Goal: Information Seeking & Learning: Learn about a topic

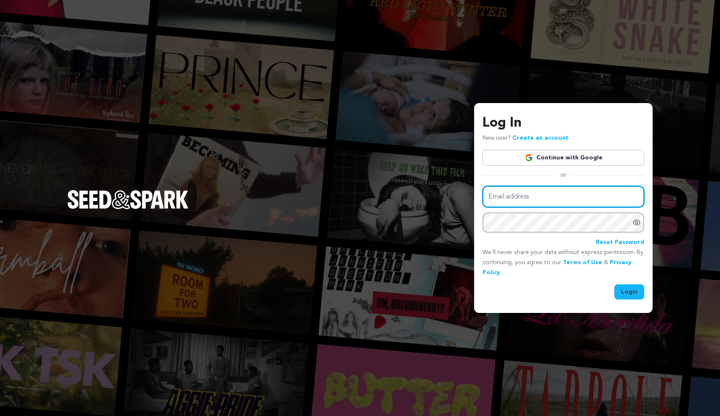
type input "stford21@student.scad.edu"
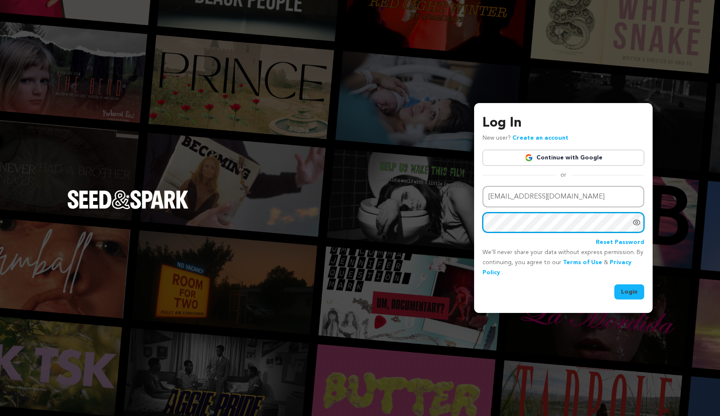
click at [629, 291] on button "Login" at bounding box center [629, 292] width 30 height 15
click at [629, 279] on div "Email address stford21@student.scad.edu Password Reset Password We’ll never sha…" at bounding box center [563, 243] width 162 height 114
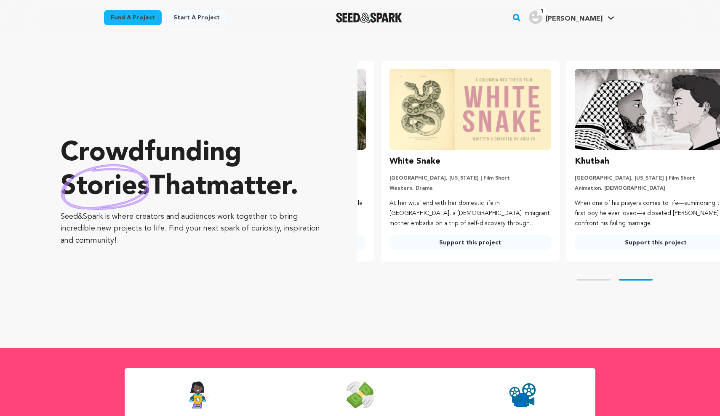
scroll to position [0, 192]
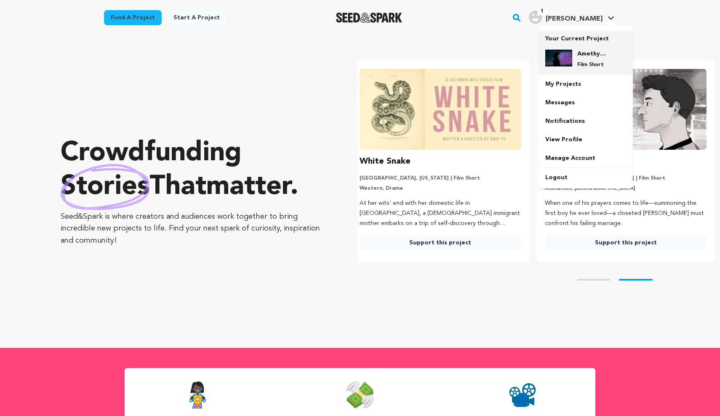
click at [565, 51] on img at bounding box center [558, 58] width 27 height 17
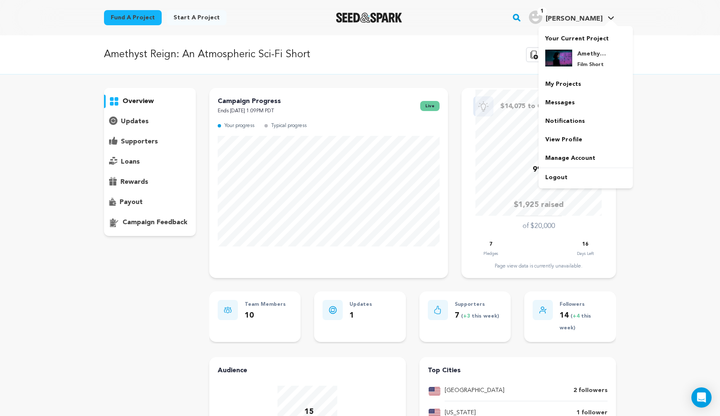
click at [604, 16] on link "1 Stephen F. Stephen F." at bounding box center [571, 16] width 89 height 15
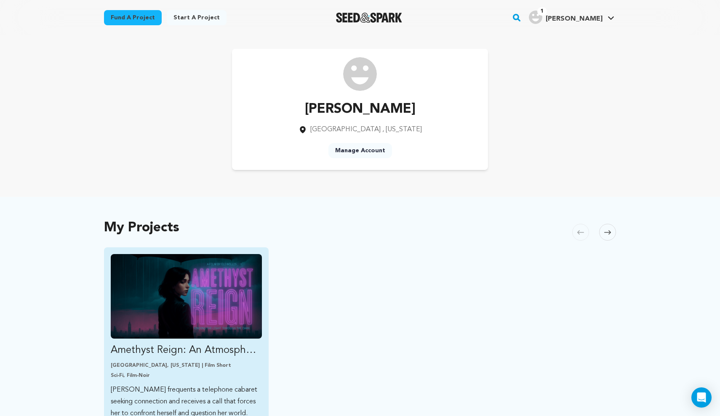
click at [240, 257] on img "Fund Amethyst Reign: An Atmospheric Sci-Fi Short" at bounding box center [186, 296] width 151 height 85
